Goal: Task Accomplishment & Management: Use online tool/utility

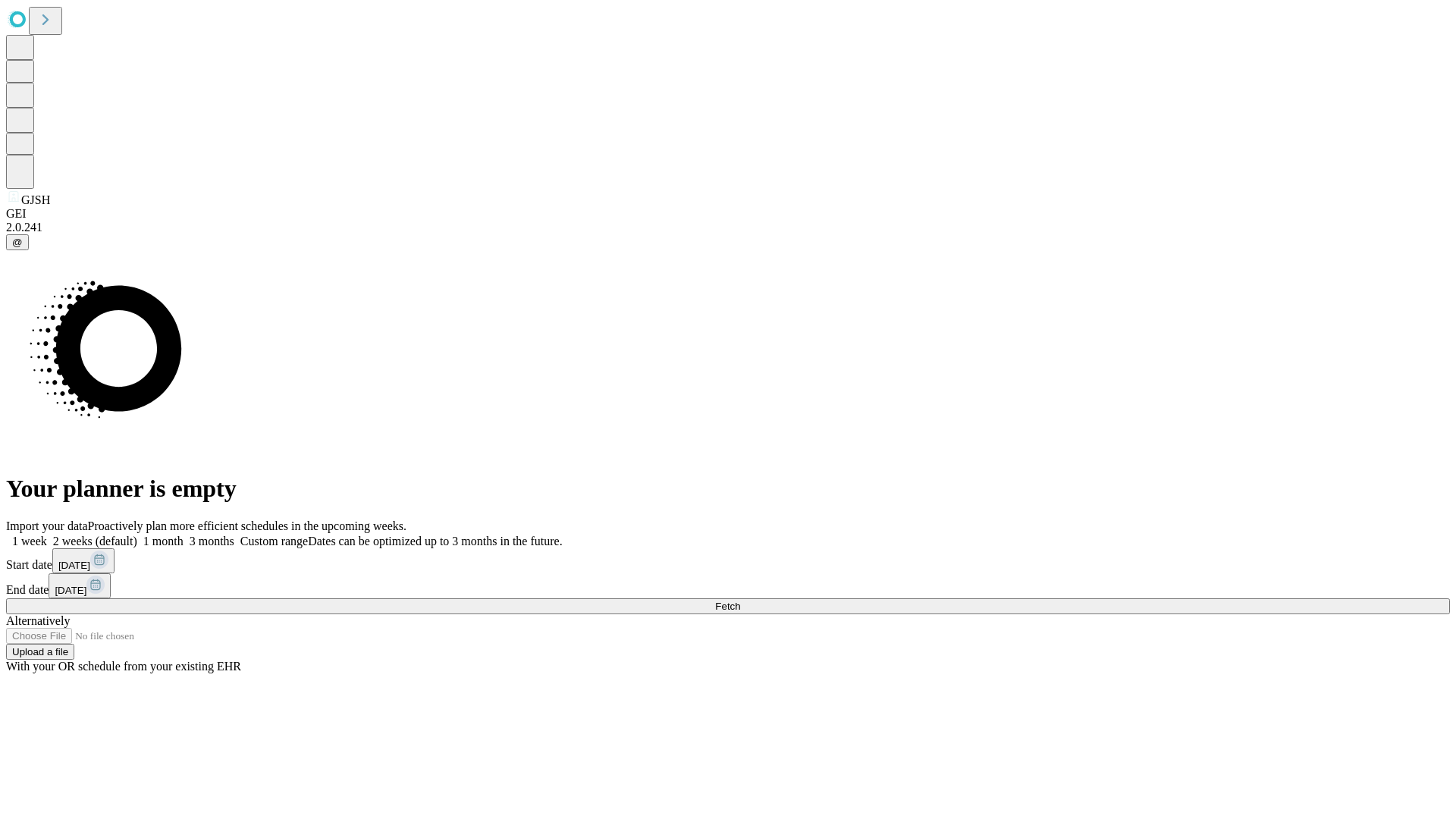
click at [740, 600] on span "Fetch" at bounding box center [727, 606] width 25 height 11
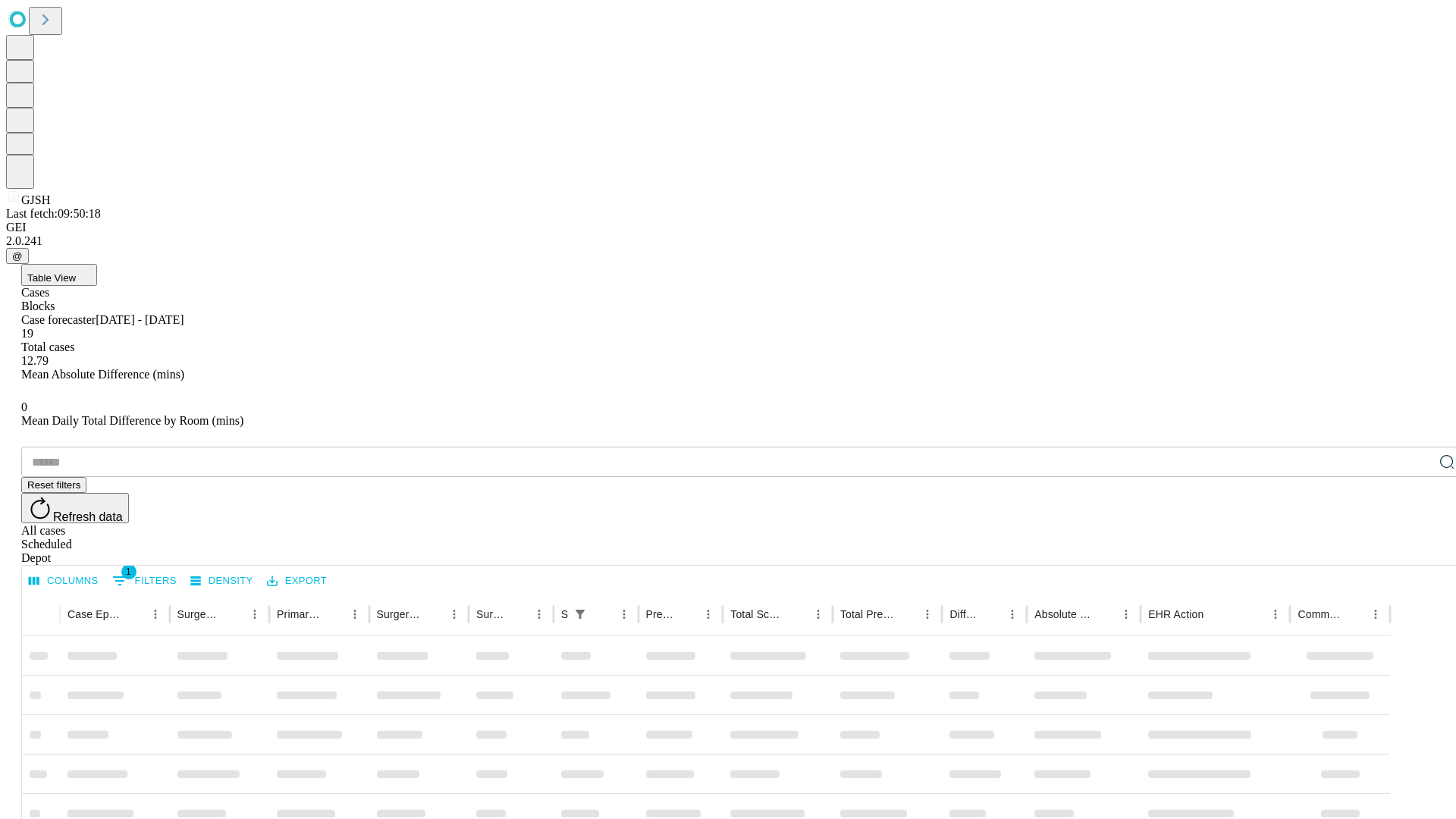
click at [1416, 551] on div "Depot" at bounding box center [743, 557] width 1444 height 13
